Goal: Task Accomplishment & Management: Manage account settings

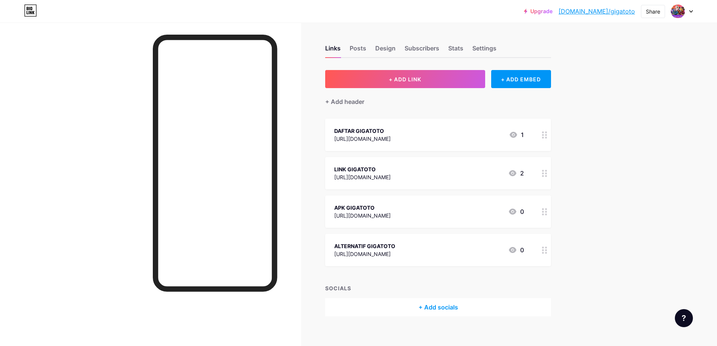
click at [552, 11] on link "Upgrade" at bounding box center [538, 11] width 29 height 6
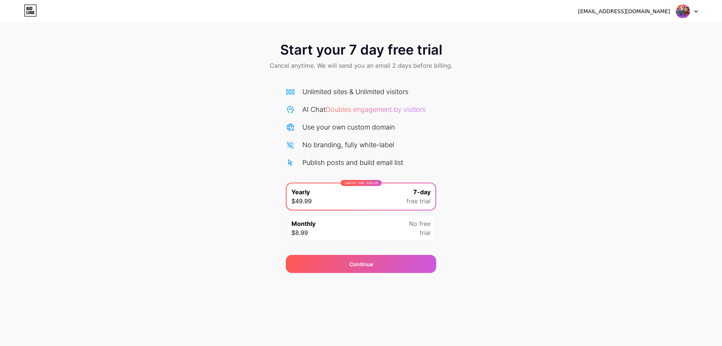
click at [396, 233] on div "Monthly $8.99 No free trial" at bounding box center [361, 228] width 149 height 26
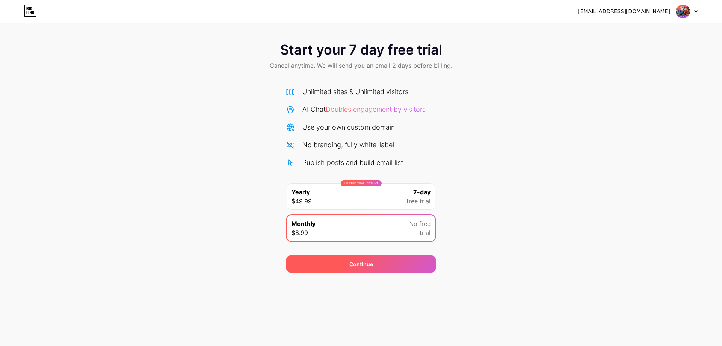
click at [366, 265] on div "Continue" at bounding box center [361, 264] width 24 height 8
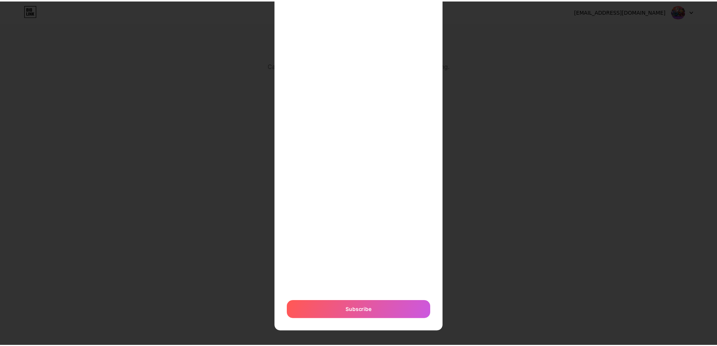
scroll to position [86, 0]
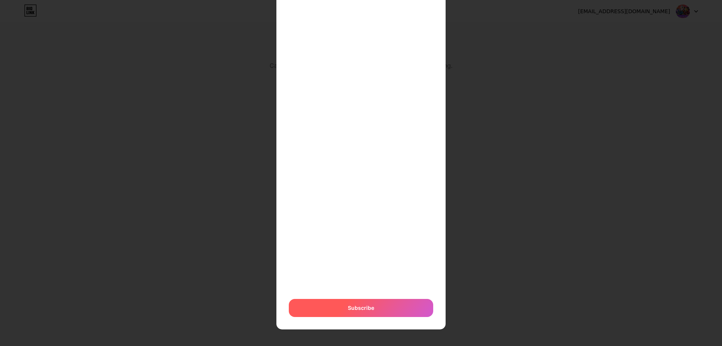
click at [367, 307] on span "Subscribe" at bounding box center [361, 308] width 26 height 8
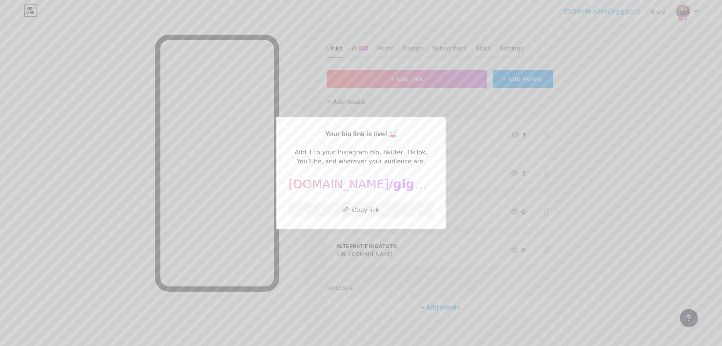
click at [627, 133] on div at bounding box center [361, 173] width 722 height 346
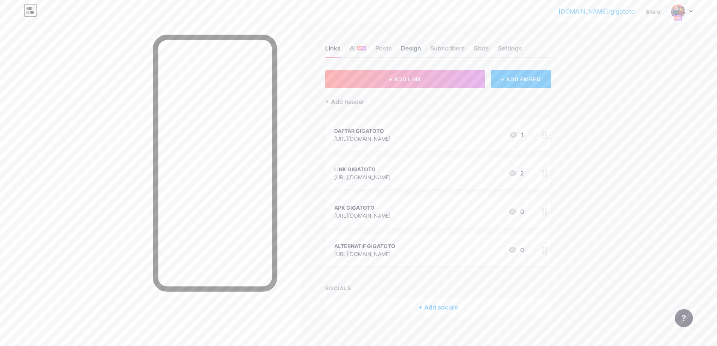
click at [415, 49] on div "Design" at bounding box center [411, 51] width 20 height 14
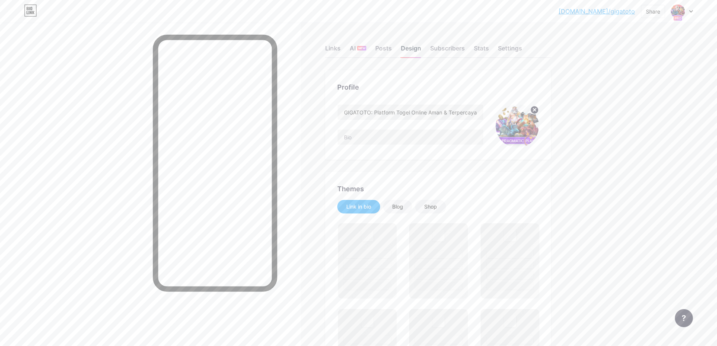
click at [416, 50] on div "Design" at bounding box center [411, 51] width 20 height 14
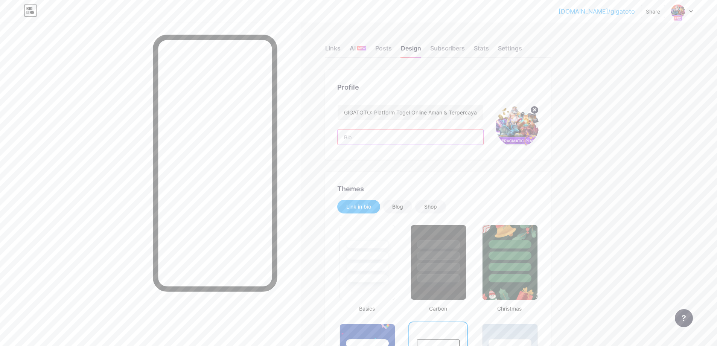
click at [421, 138] on input "text" at bounding box center [410, 136] width 146 height 15
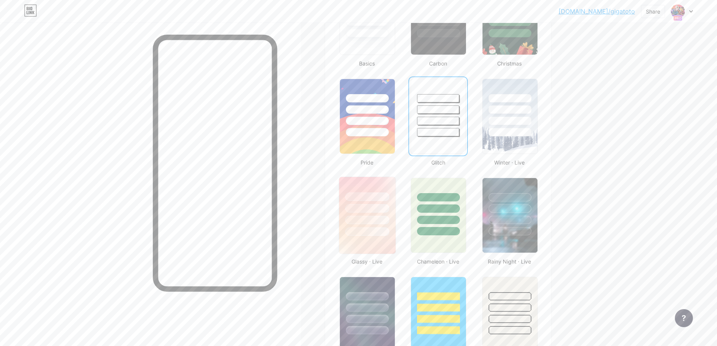
scroll to position [301, 0]
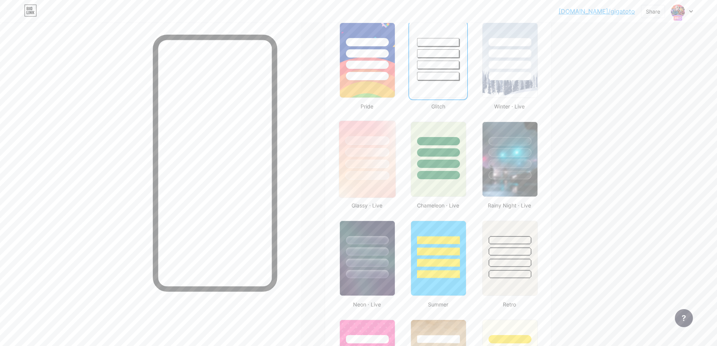
click at [370, 178] on div at bounding box center [367, 175] width 44 height 9
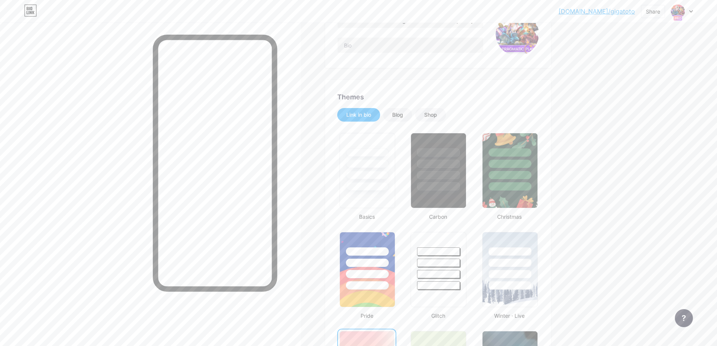
scroll to position [188, 0]
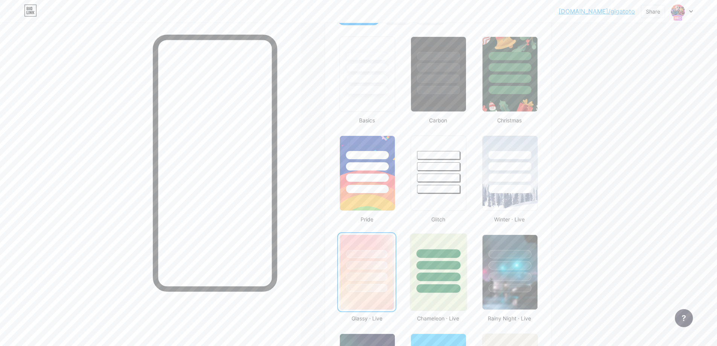
drag, startPoint x: 454, startPoint y: 265, endPoint x: 450, endPoint y: 196, distance: 69.7
click at [453, 265] on div at bounding box center [438, 265] width 44 height 9
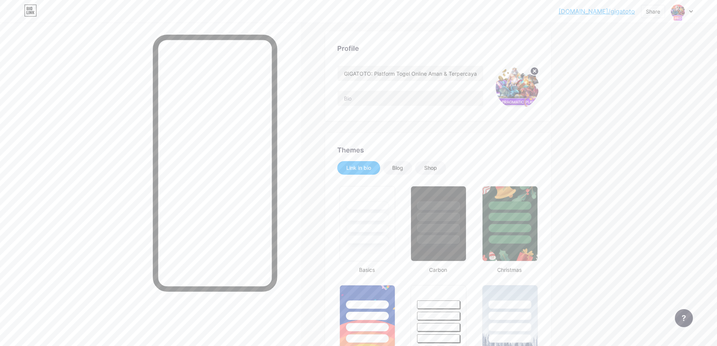
scroll to position [0, 0]
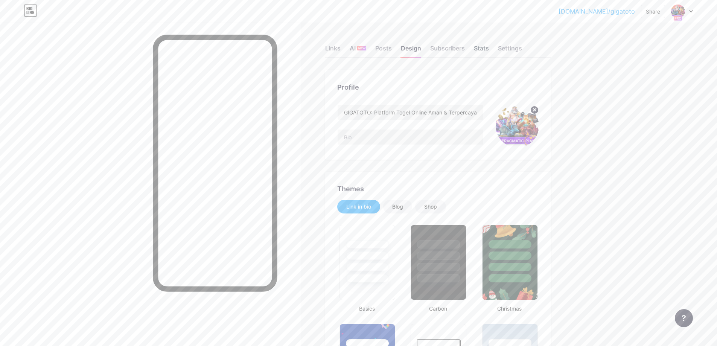
click at [486, 50] on div "Stats" at bounding box center [481, 51] width 15 height 14
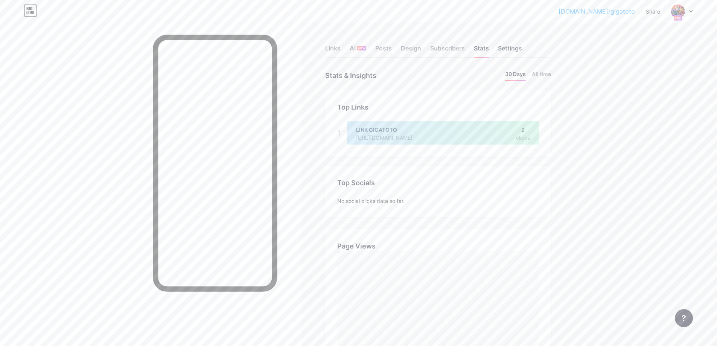
scroll to position [346, 717]
click at [510, 49] on div "Settings" at bounding box center [510, 51] width 24 height 14
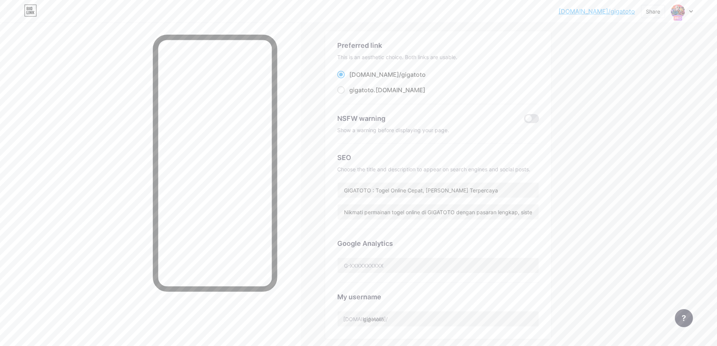
scroll to position [75, 0]
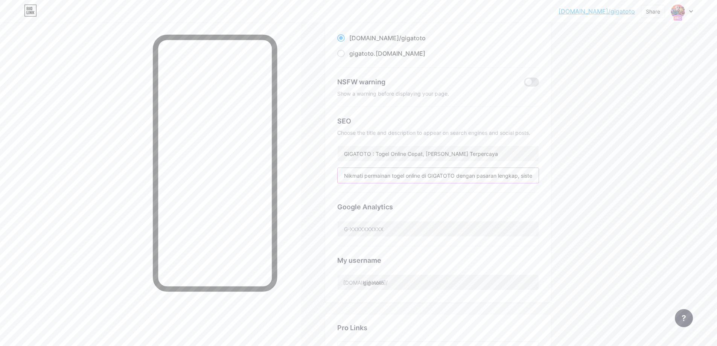
click at [369, 176] on input "Nikmati permainan togel online di GIGATOTO dengan pasaran lengkap, sistem fair …" at bounding box center [437, 175] width 201 height 15
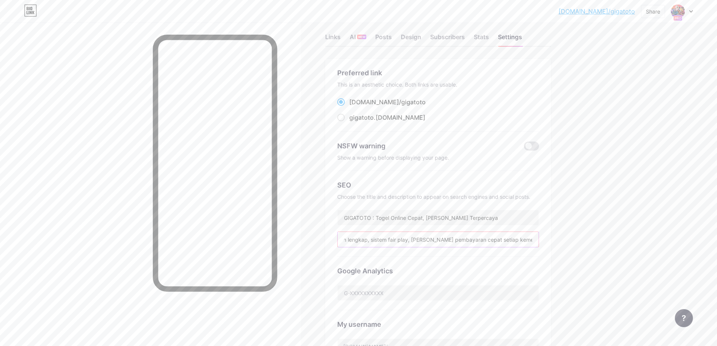
scroll to position [0, 0]
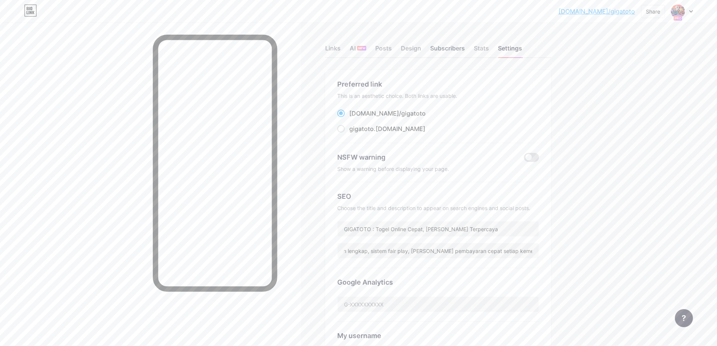
click at [452, 49] on div "Subscribers" at bounding box center [447, 51] width 35 height 14
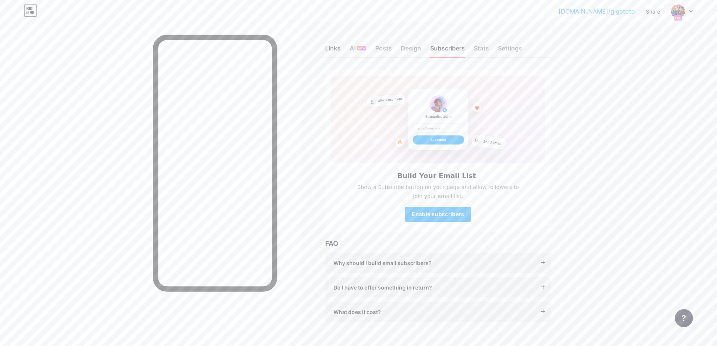
click at [334, 47] on div "Links" at bounding box center [332, 51] width 15 height 14
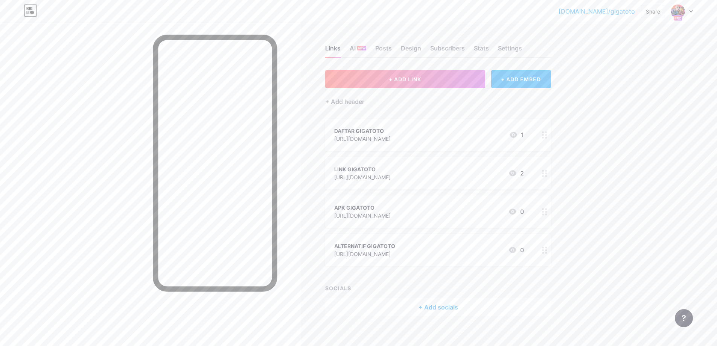
click at [425, 304] on div "+ Add socials" at bounding box center [438, 307] width 226 height 18
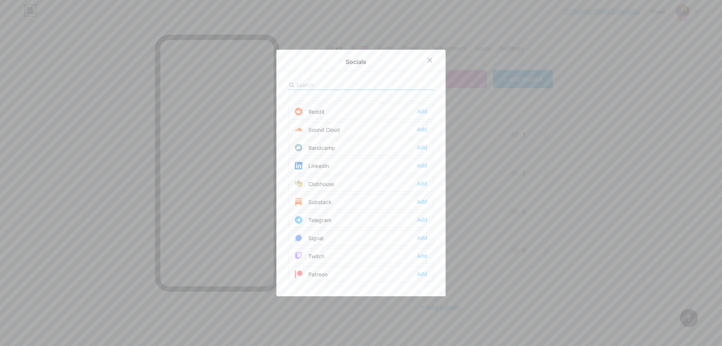
click at [356, 220] on div "Telegram Add" at bounding box center [360, 220] width 145 height 16
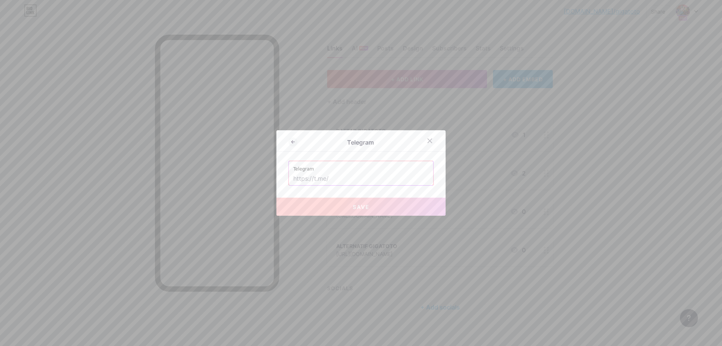
click at [371, 180] on input "text" at bounding box center [360, 178] width 135 height 13
paste input "[URL][DOMAIN_NAME]"
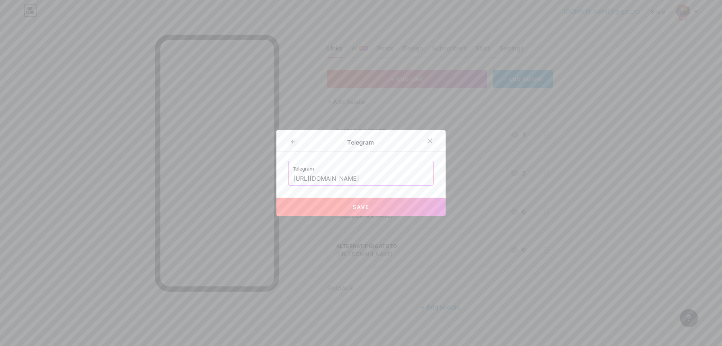
type input "[URL][DOMAIN_NAME]"
click at [361, 205] on span "Save" at bounding box center [361, 206] width 17 height 6
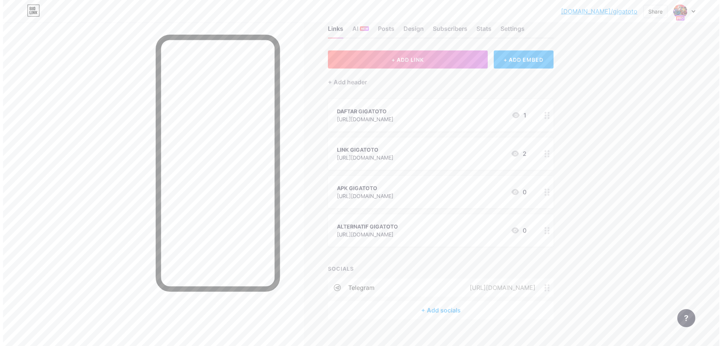
scroll to position [30, 0]
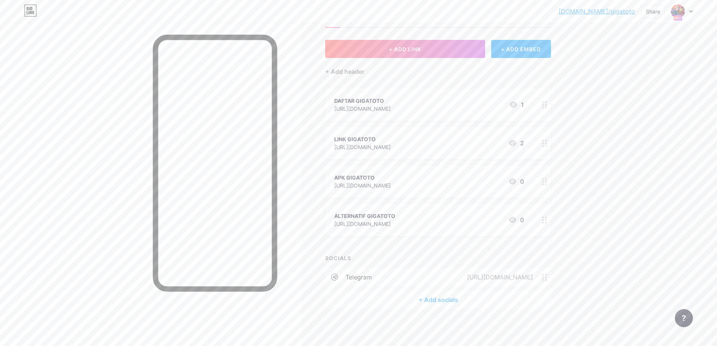
click at [413, 298] on div "+ Add socials" at bounding box center [438, 299] width 226 height 18
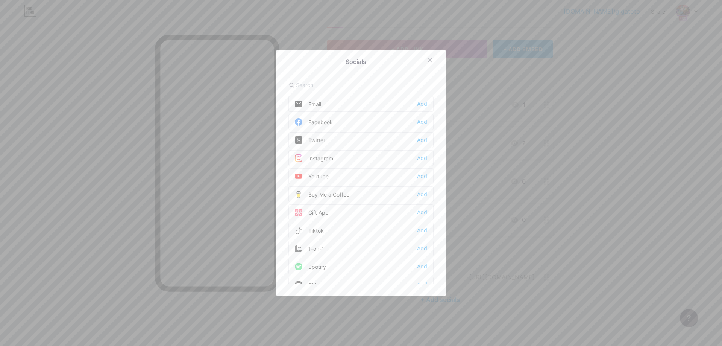
click at [347, 159] on div "Instagram Add" at bounding box center [360, 158] width 145 height 16
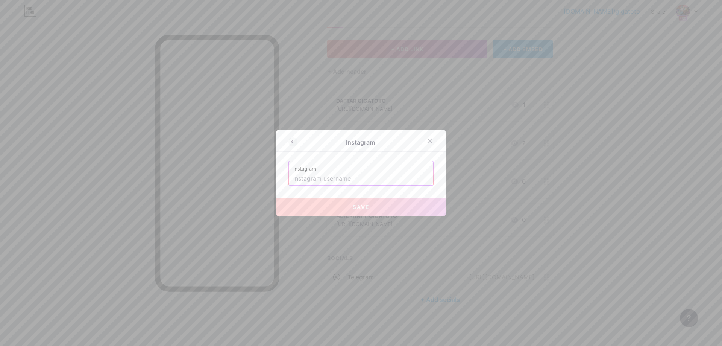
click at [345, 181] on input "text" at bounding box center [360, 178] width 135 height 13
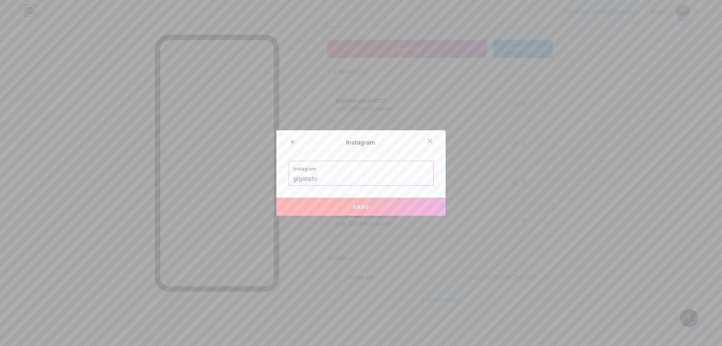
click at [310, 206] on button "Save" at bounding box center [360, 206] width 169 height 18
type input "[URL][DOMAIN_NAME]"
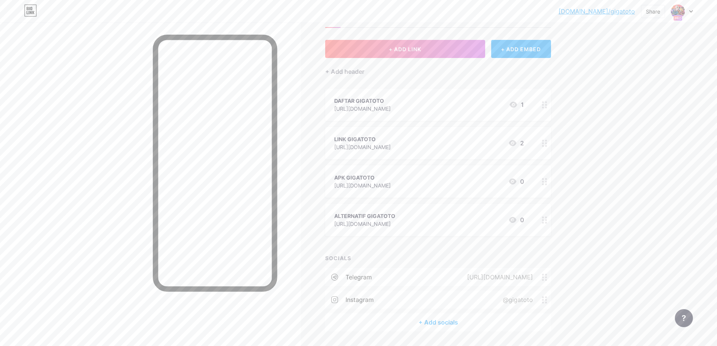
click at [440, 318] on div "+ Add socials" at bounding box center [438, 322] width 226 height 18
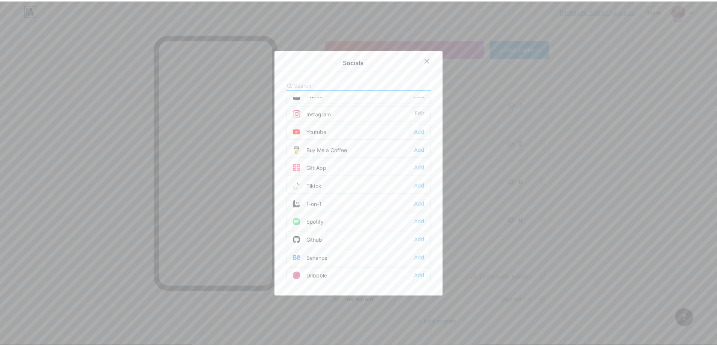
scroll to position [0, 0]
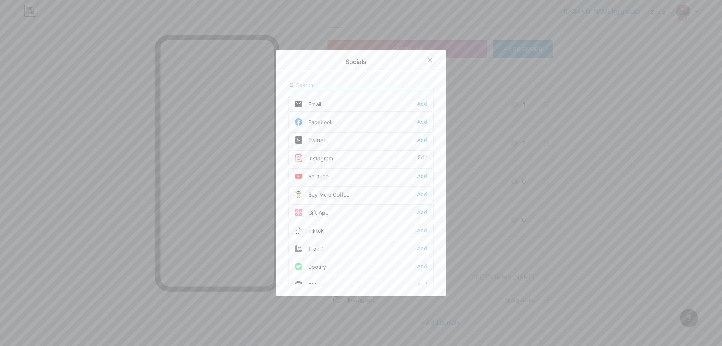
click at [432, 56] on div at bounding box center [430, 60] width 14 height 14
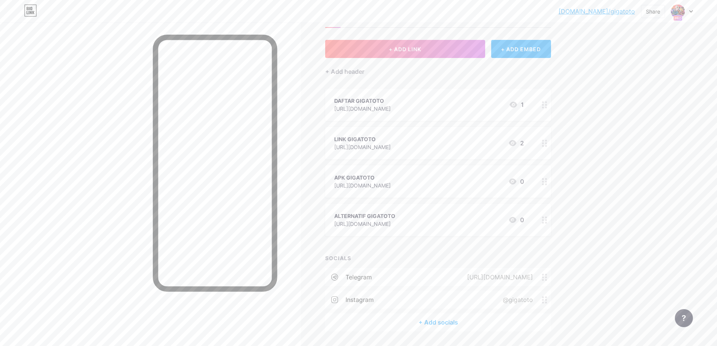
scroll to position [53, 0]
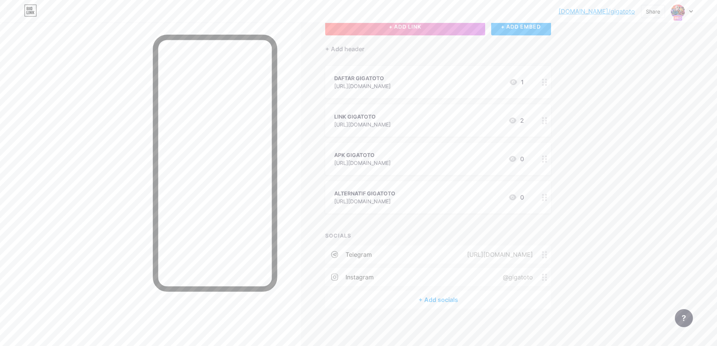
click at [620, 10] on link "[DOMAIN_NAME]/gigatoto" at bounding box center [596, 11] width 76 height 9
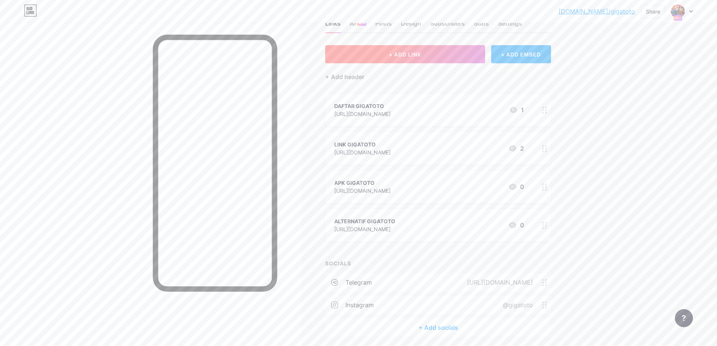
scroll to position [0, 0]
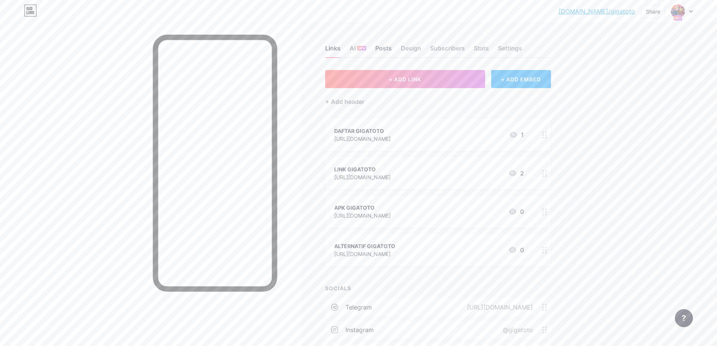
click at [385, 50] on div "Posts" at bounding box center [383, 51] width 17 height 14
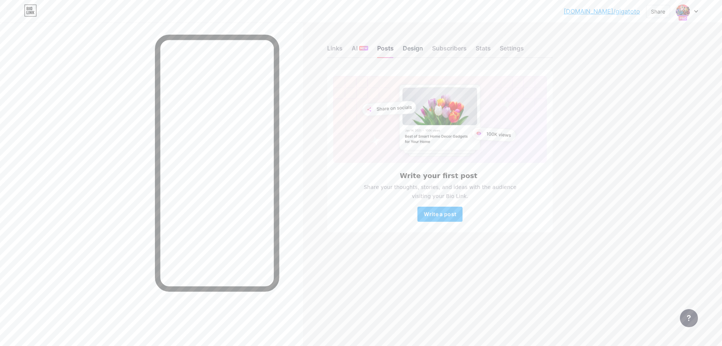
click at [414, 47] on div "Design" at bounding box center [413, 51] width 20 height 14
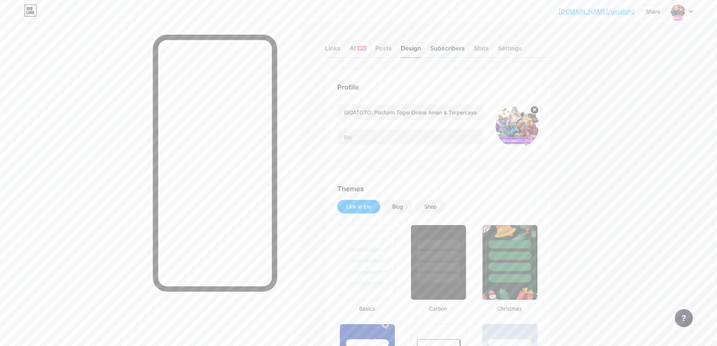
click at [442, 47] on div "Subscribers" at bounding box center [447, 51] width 35 height 14
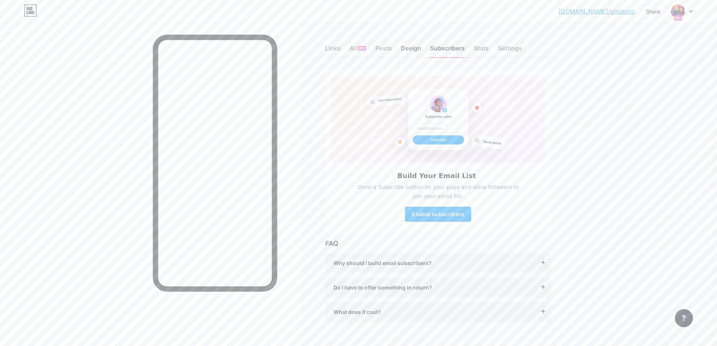
click at [414, 46] on div "Design" at bounding box center [411, 51] width 20 height 14
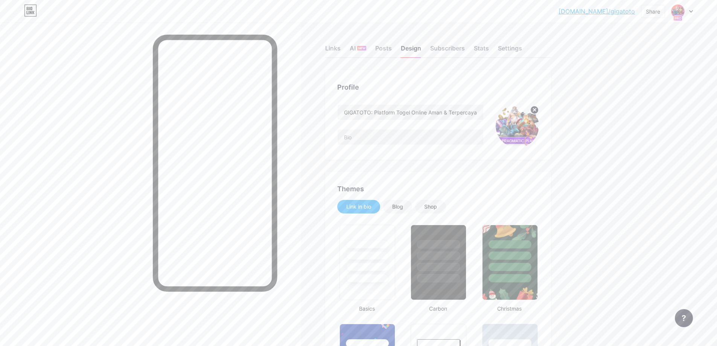
click at [682, 11] on img at bounding box center [677, 11] width 12 height 12
click at [636, 85] on link "Account settings" at bounding box center [645, 85] width 93 height 20
